Goal: Information Seeking & Learning: Learn about a topic

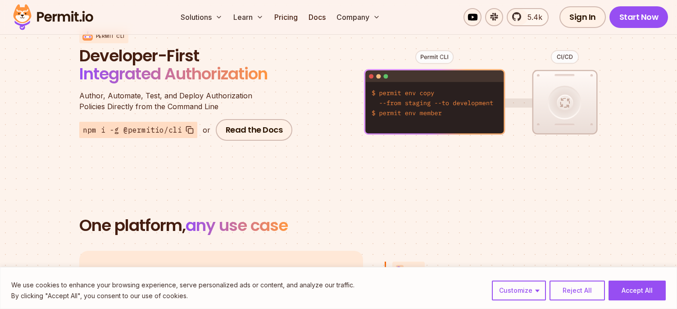
scroll to position [1217, 0]
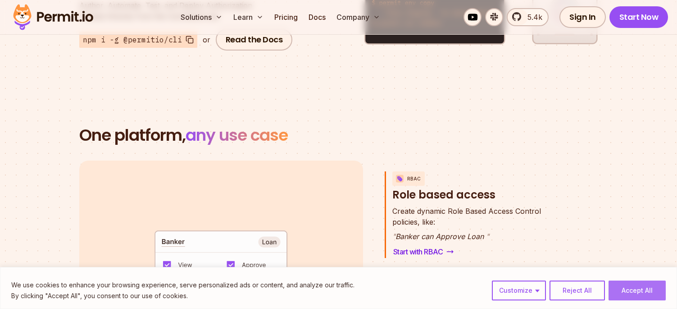
click at [649, 292] on button "Accept All" at bounding box center [637, 290] width 57 height 20
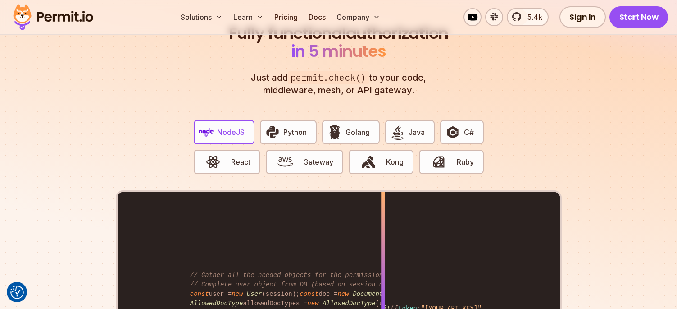
scroll to position [1758, 0]
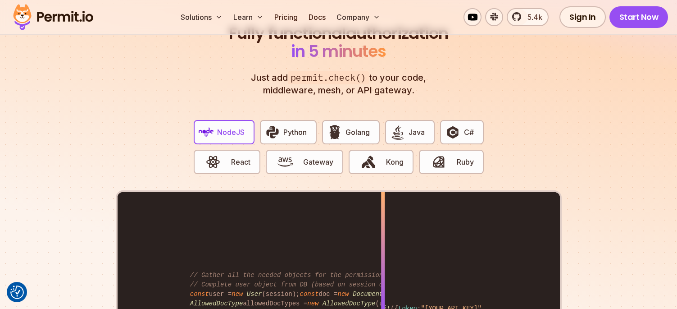
scroll to position [1667, 0]
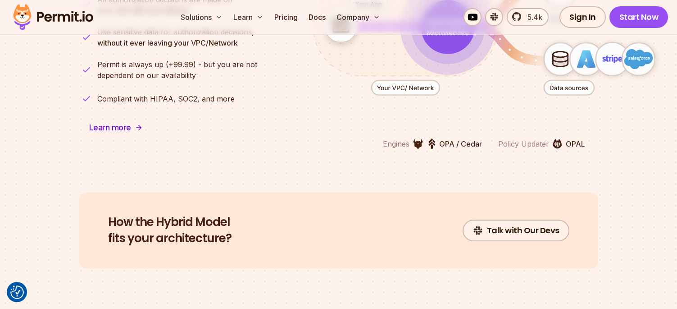
scroll to position [2388, 0]
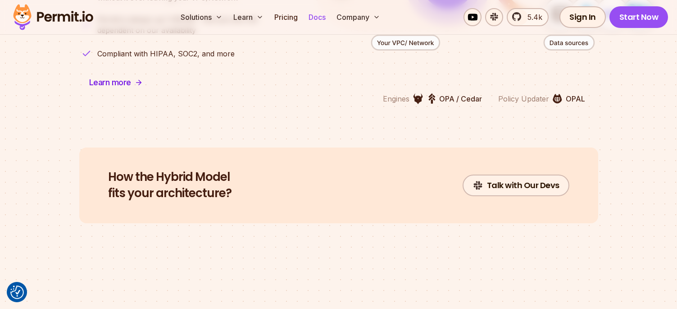
click at [305, 17] on link "Docs" at bounding box center [317, 17] width 24 height 18
